Goal: Find specific page/section: Find specific page/section

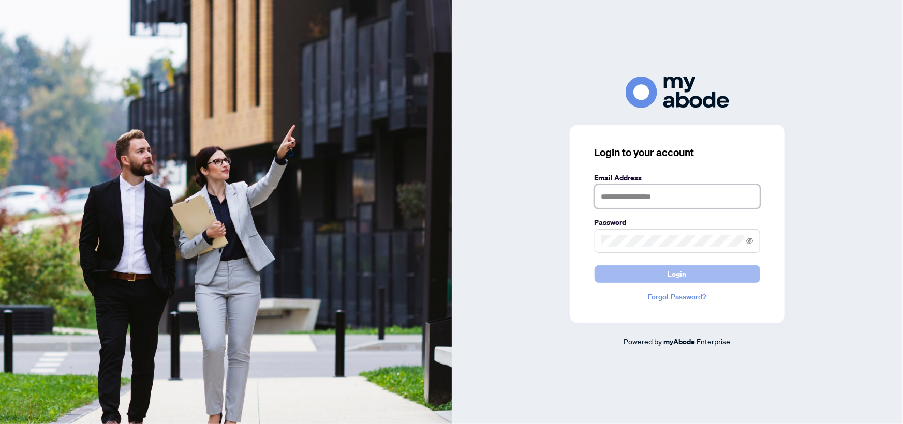
type input "**********"
click at [654, 272] on button "Login" at bounding box center [678, 275] width 166 height 18
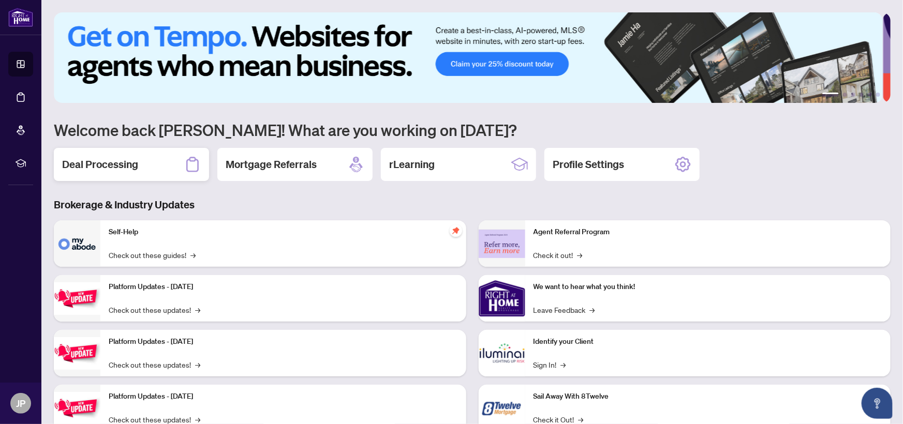
click at [117, 168] on h2 "Deal Processing" at bounding box center [100, 164] width 76 height 14
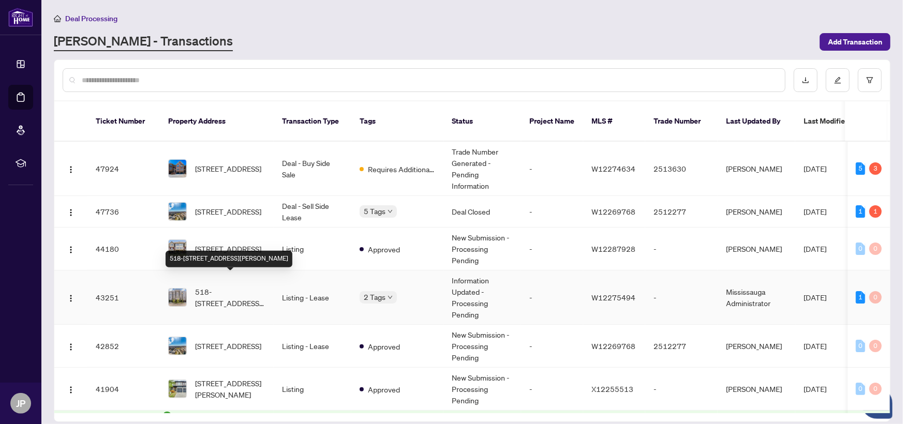
click at [236, 290] on span "518-[STREET_ADDRESS][PERSON_NAME]" at bounding box center [230, 297] width 70 height 23
